Goal: Transaction & Acquisition: Purchase product/service

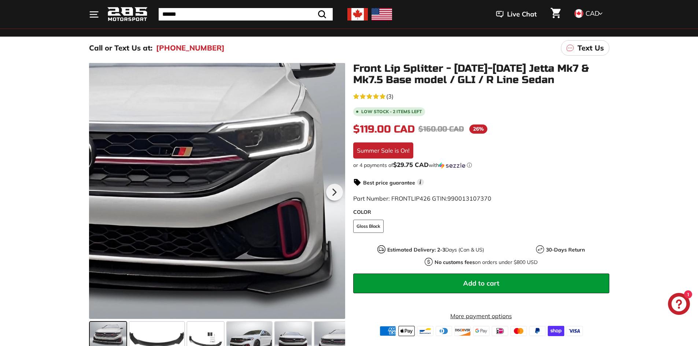
scroll to position [73, 0]
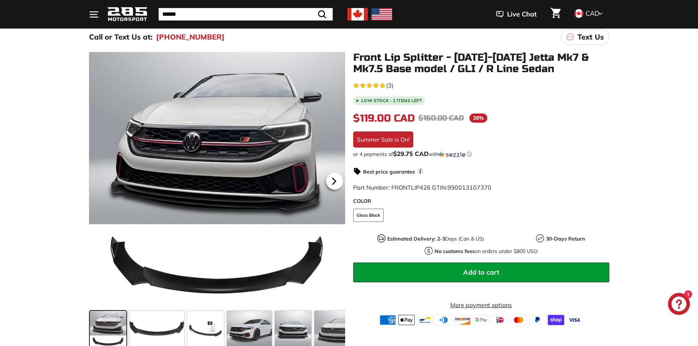
click at [335, 184] on icon at bounding box center [334, 181] width 17 height 17
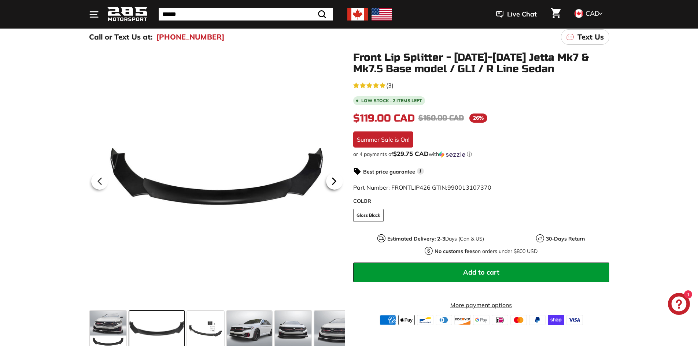
click at [335, 184] on icon at bounding box center [334, 181] width 17 height 17
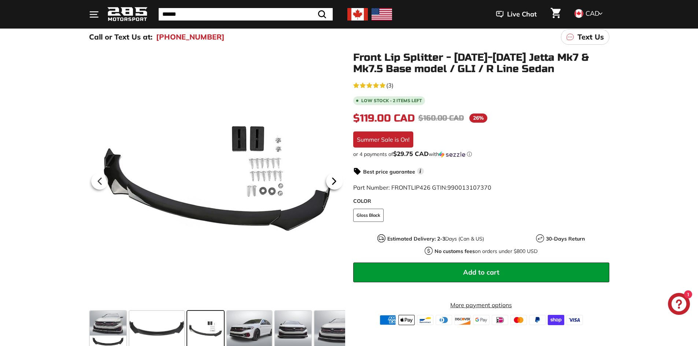
click at [335, 184] on icon at bounding box center [334, 181] width 17 height 17
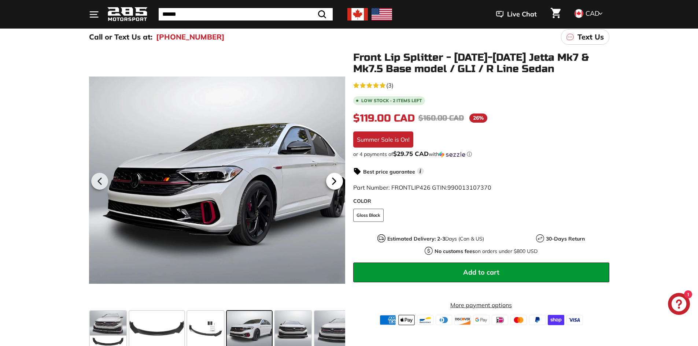
click at [335, 184] on icon at bounding box center [334, 181] width 17 height 17
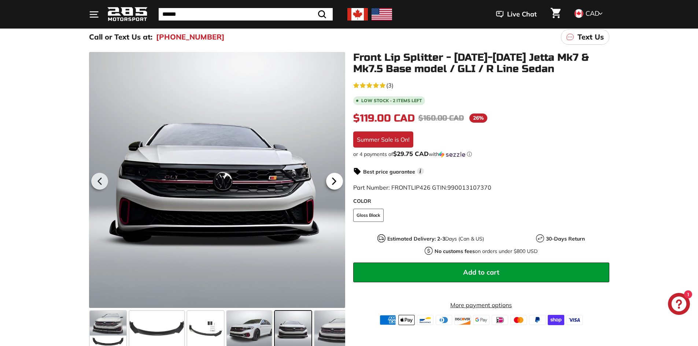
click at [335, 184] on icon at bounding box center [334, 181] width 17 height 17
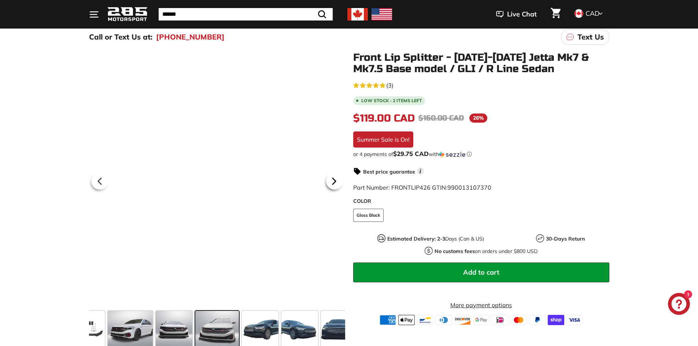
scroll to position [0, 120]
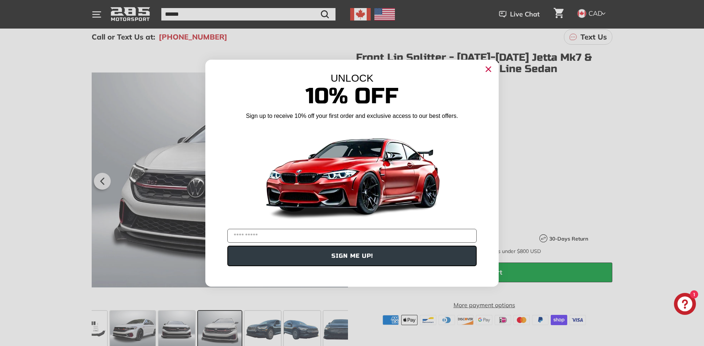
click at [335, 184] on img "POPUP Form" at bounding box center [351, 174] width 183 height 103
click at [491, 70] on circle "Close dialog" at bounding box center [488, 68] width 11 height 11
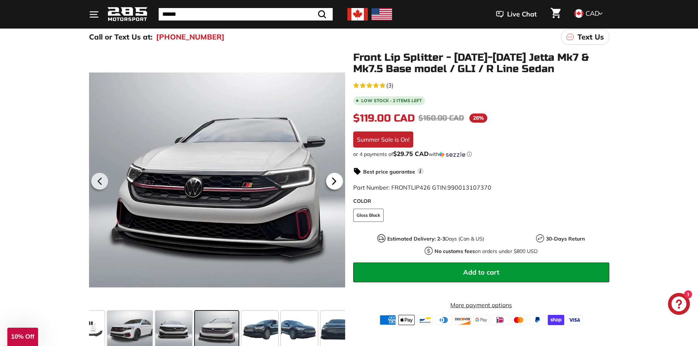
click at [337, 184] on icon at bounding box center [334, 181] width 17 height 17
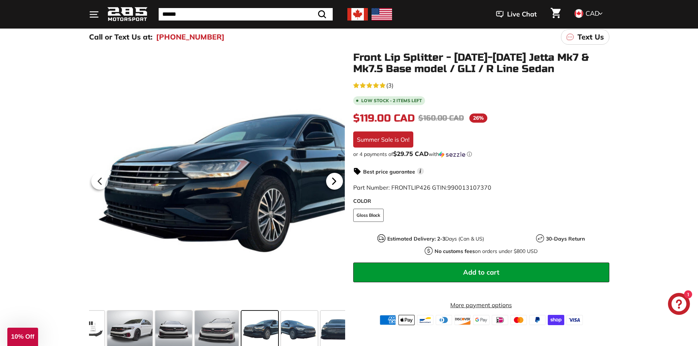
click at [337, 184] on icon at bounding box center [334, 181] width 17 height 17
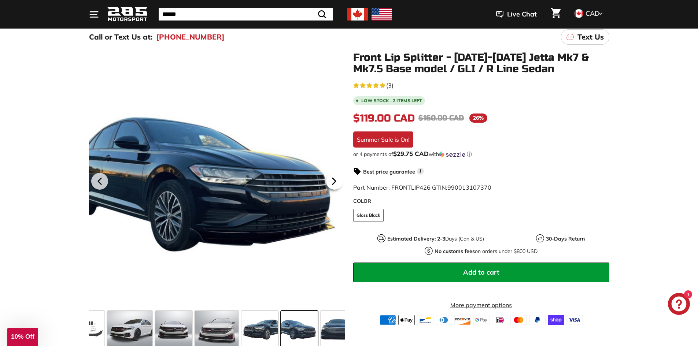
click at [337, 184] on icon at bounding box center [334, 181] width 17 height 17
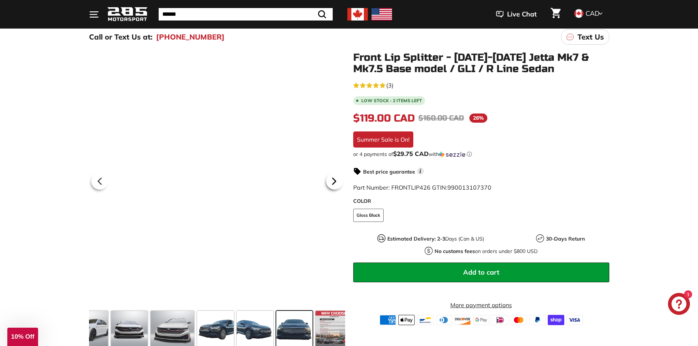
scroll to position [0, 173]
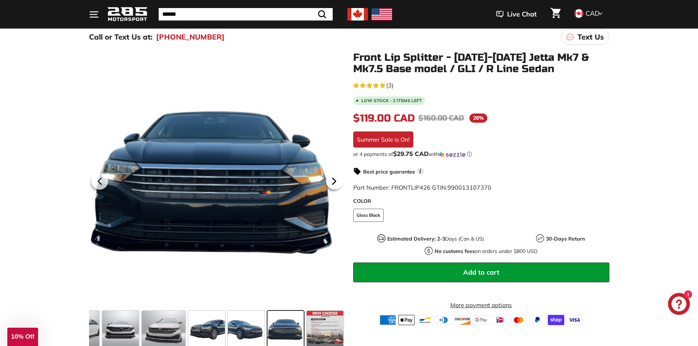
click at [337, 184] on icon at bounding box center [334, 181] width 17 height 17
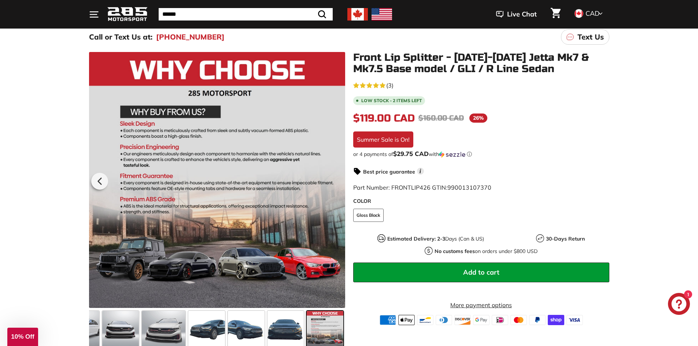
click at [337, 184] on div at bounding box center [217, 180] width 256 height 256
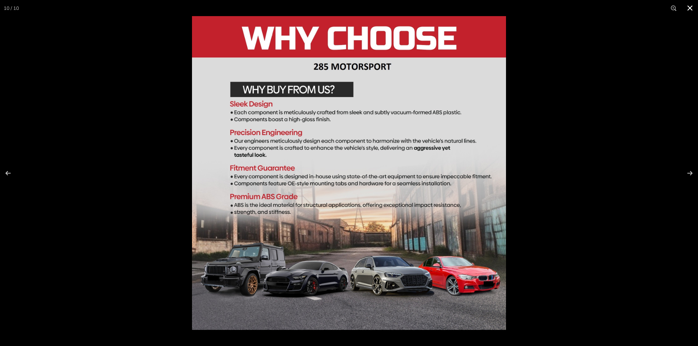
click at [693, 13] on button at bounding box center [690, 8] width 16 height 16
